Goal: Navigation & Orientation: Go to known website

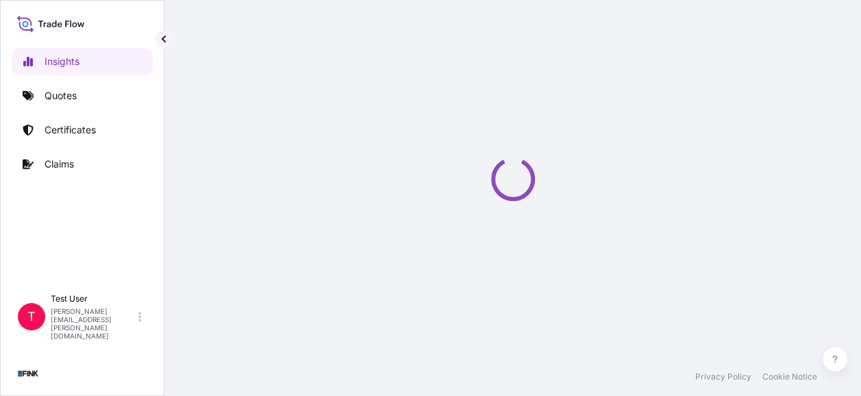
select select "2025"
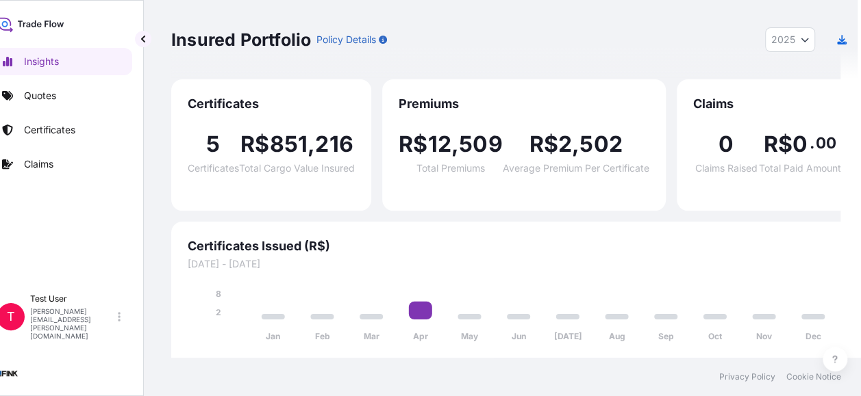
scroll to position [0, 18]
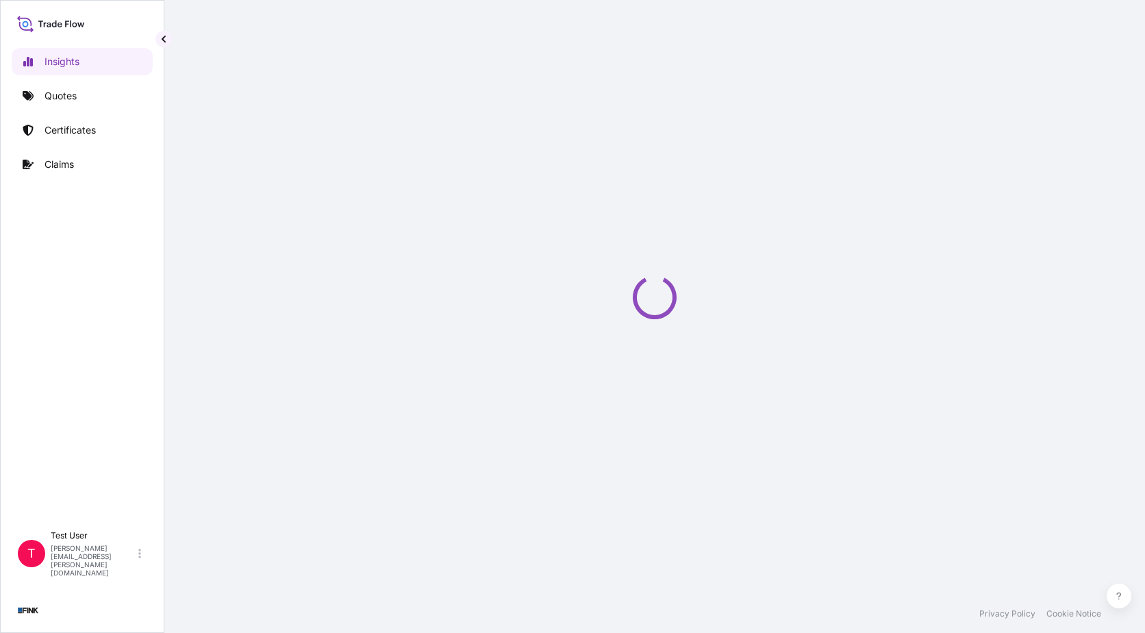
select select "2025"
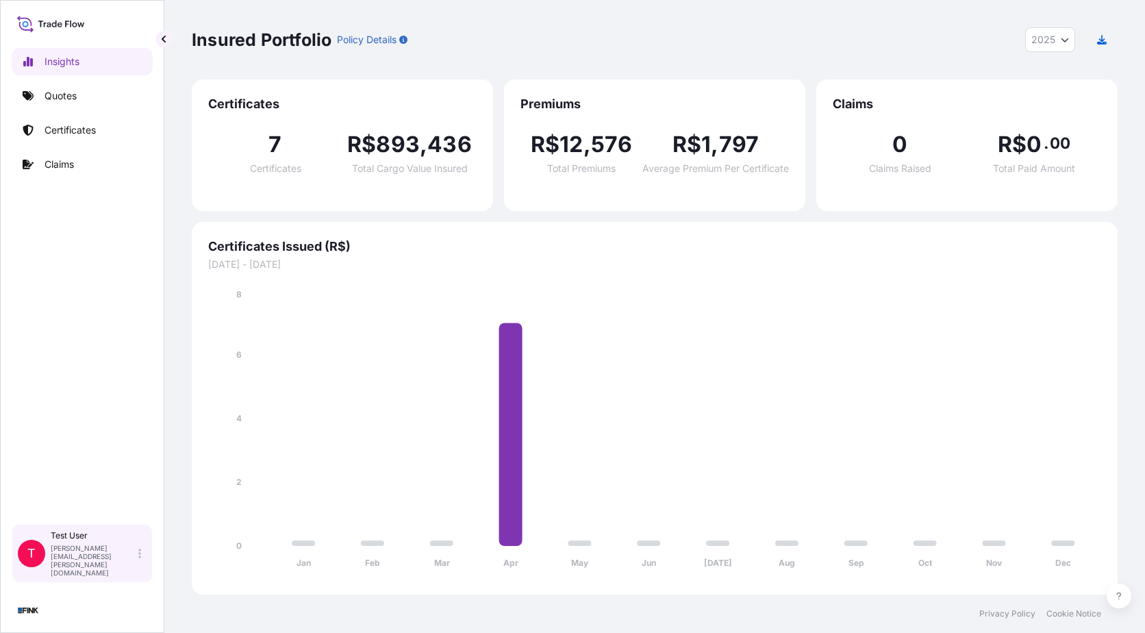
click at [144, 566] on div "Test User jennifer.ellis+transportesfink@wtwco.com" at bounding box center [99, 553] width 96 height 47
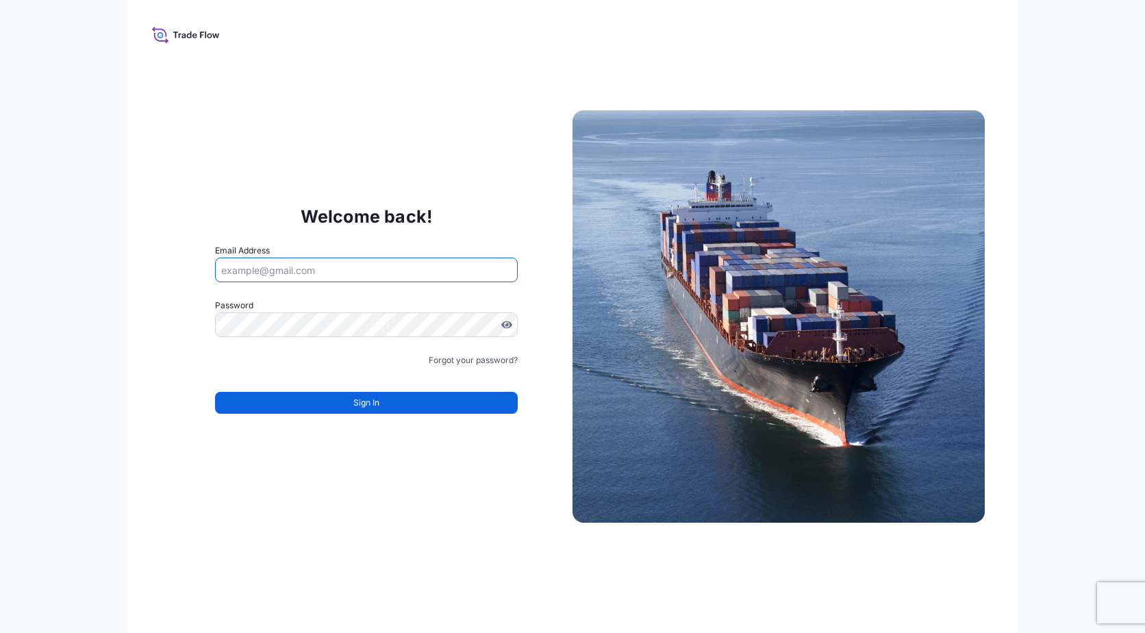
click at [491, 280] on input "Email Address" at bounding box center [366, 269] width 303 height 25
paste input "trade.flow+transportefink2@wtwco.com"
type input "trade.flow+transportefink2@wtwco.com"
